Goal: Task Accomplishment & Management: Manage account settings

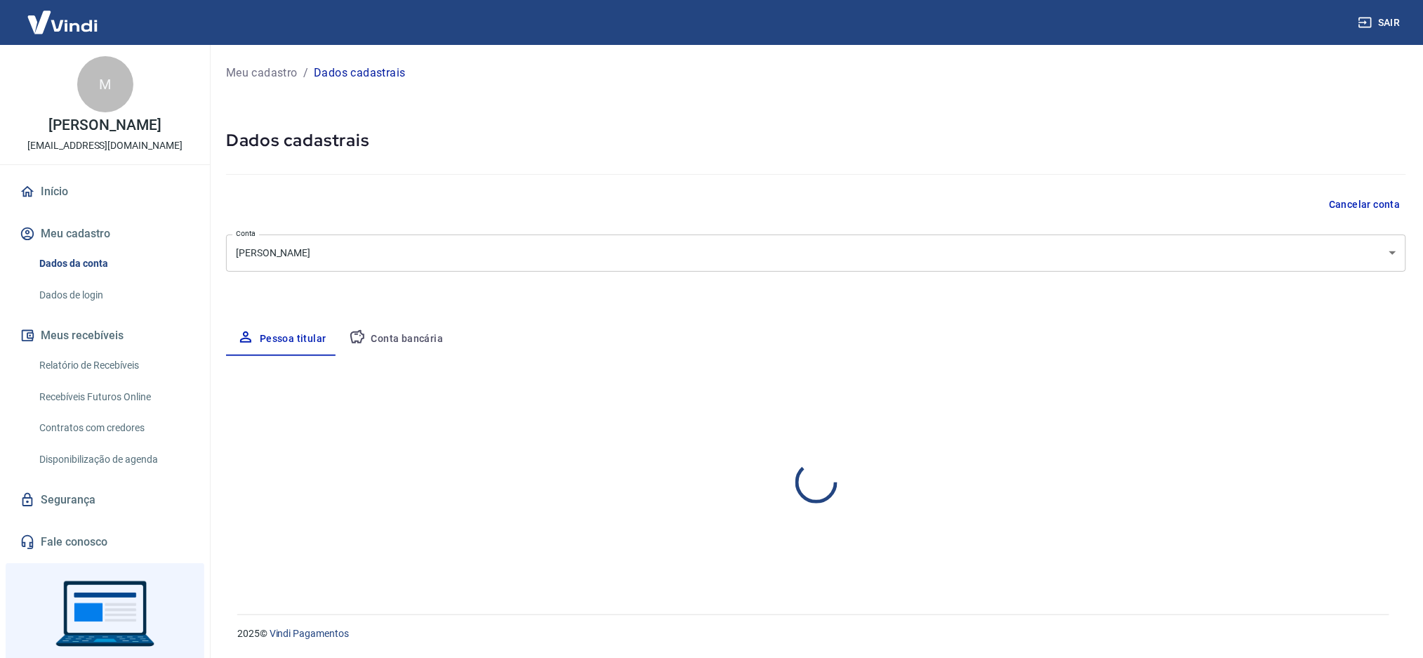
select select "PR"
select select "business"
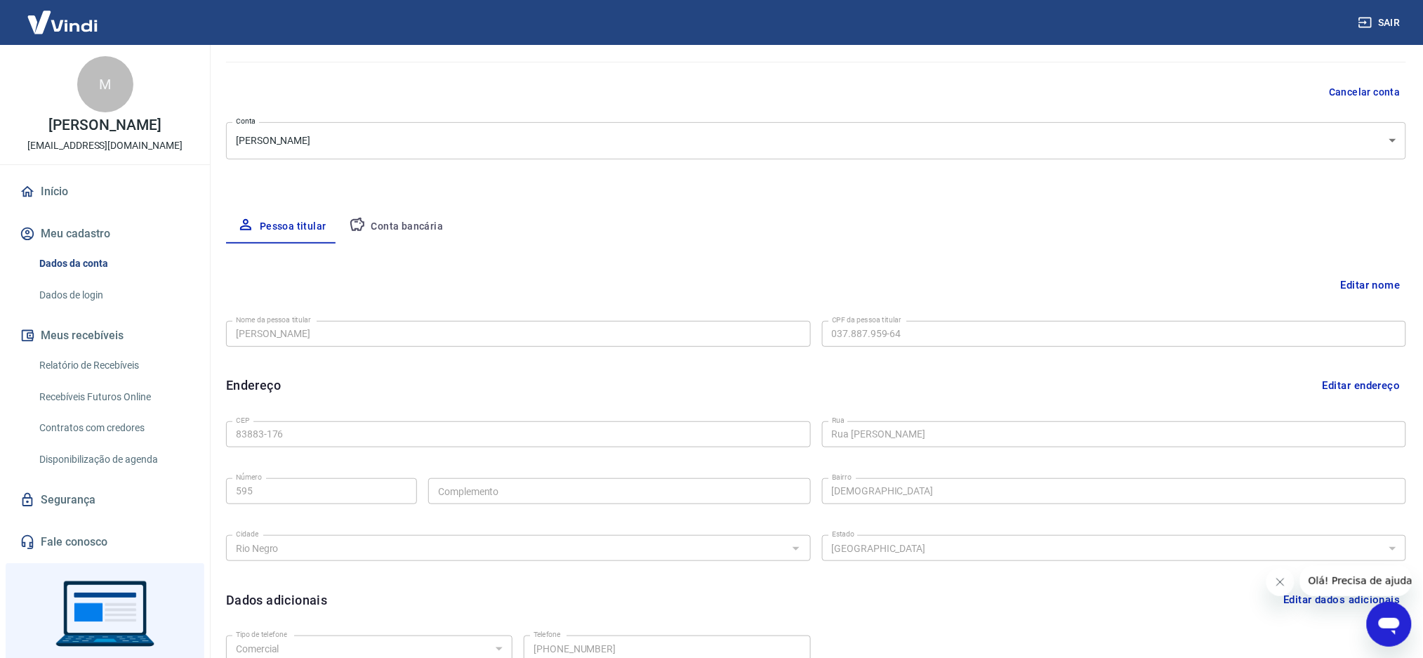
scroll to position [187, 0]
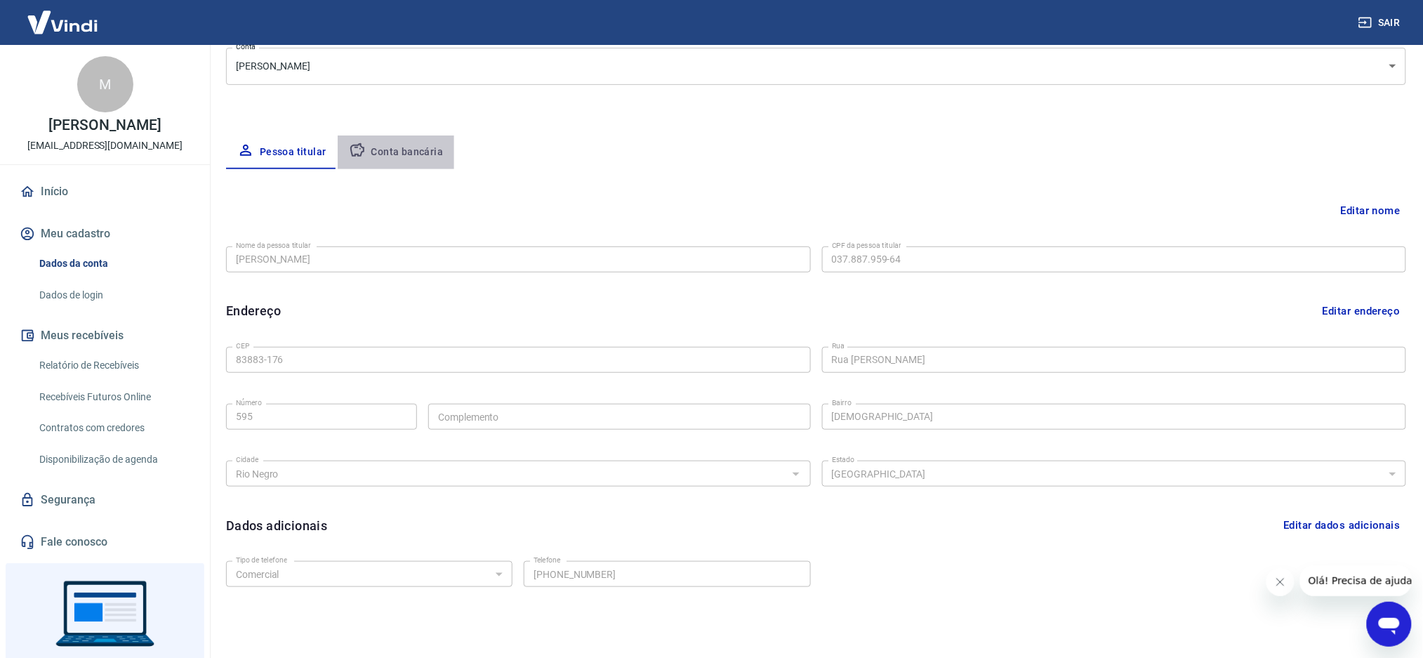
click at [412, 160] on button "Conta bancária" at bounding box center [396, 153] width 117 height 34
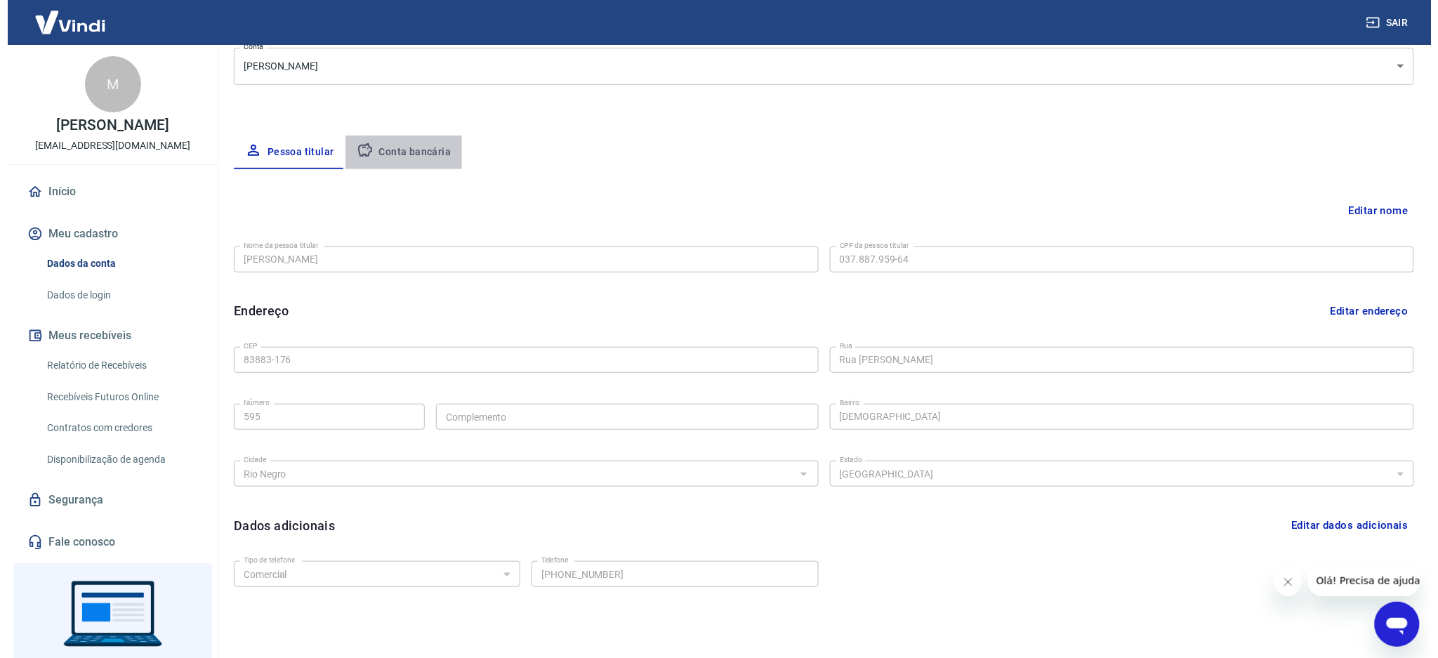
scroll to position [0, 0]
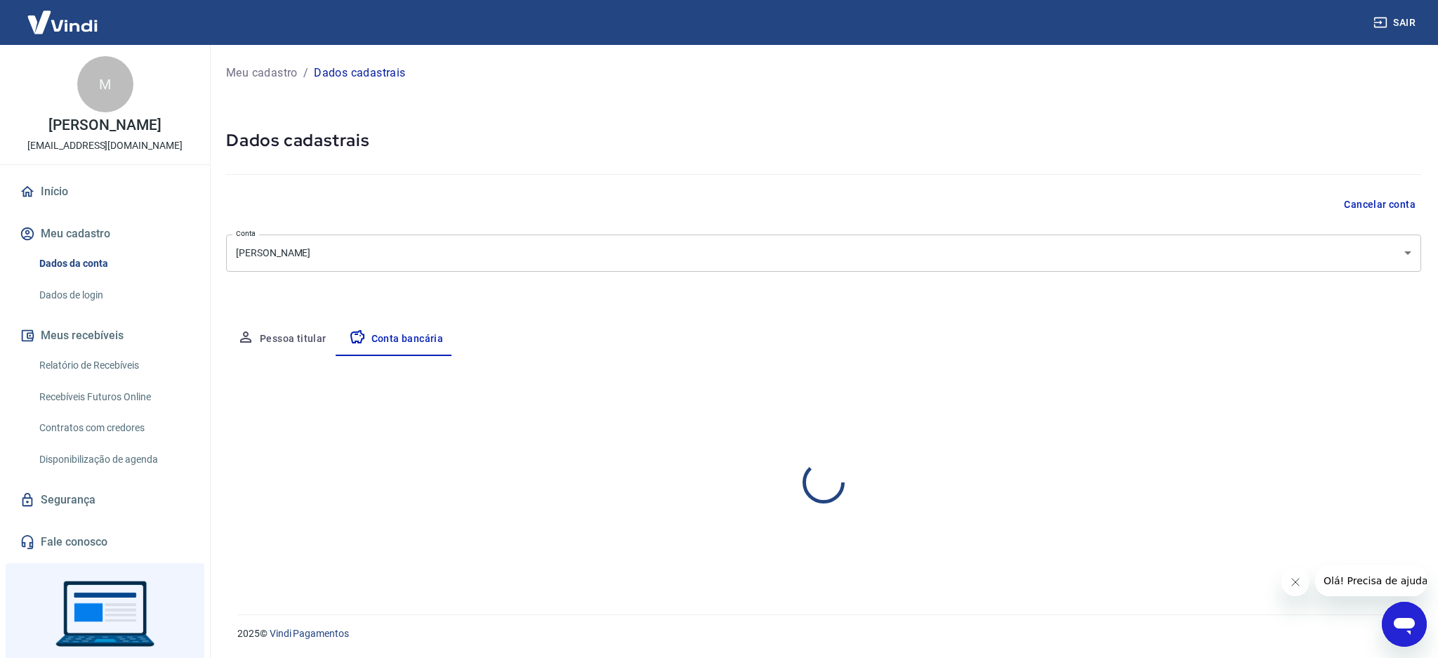
select select "1"
click at [101, 185] on link "Início" at bounding box center [105, 191] width 176 height 31
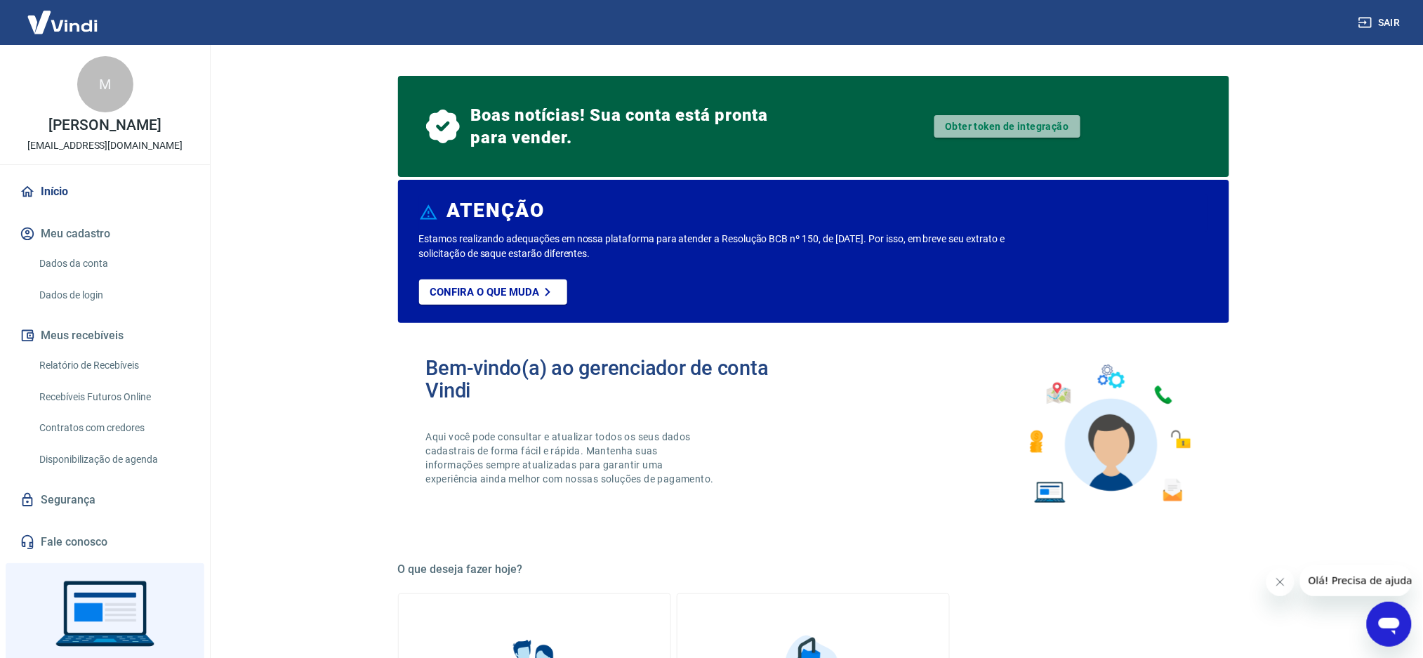
click at [995, 129] on link "Obter token de integração" at bounding box center [1008, 126] width 146 height 22
